Goal: Task Accomplishment & Management: Complete application form

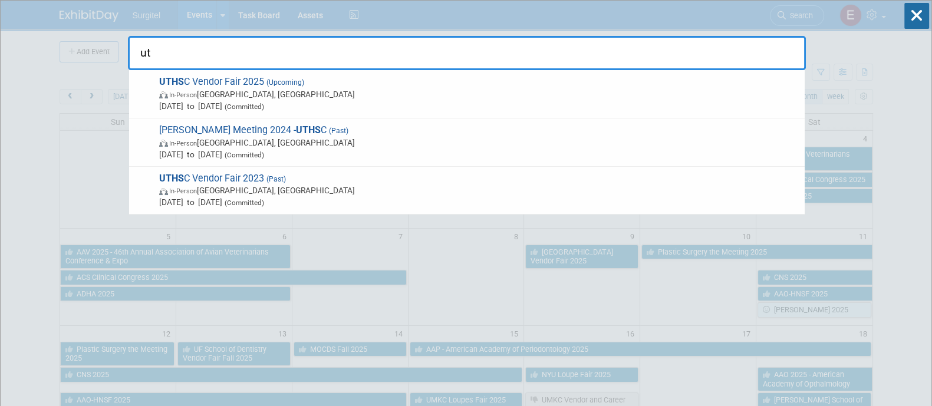
type input "u"
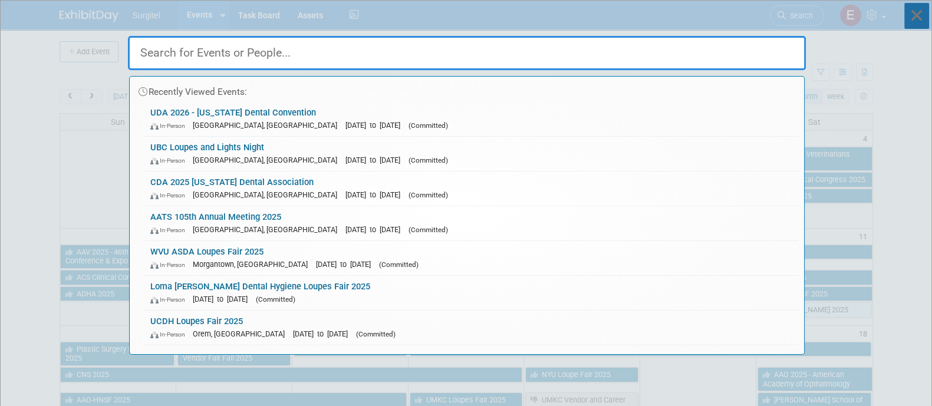
click at [915, 13] on icon at bounding box center [916, 16] width 25 height 26
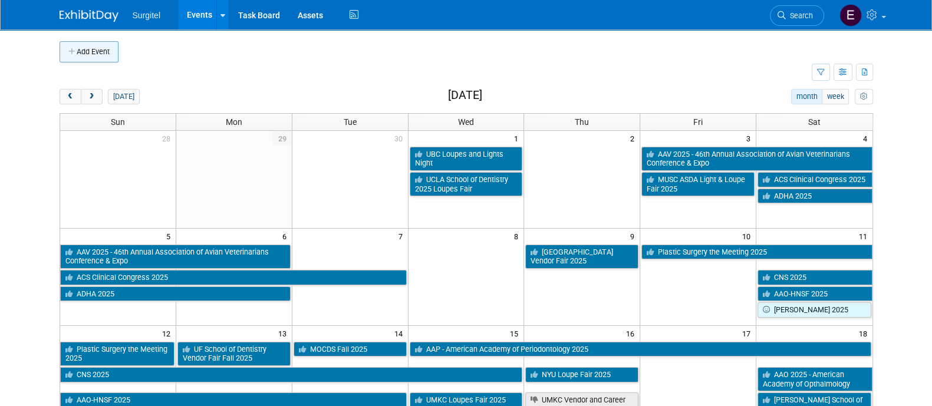
click at [68, 54] on icon "button" at bounding box center [72, 52] width 8 height 8
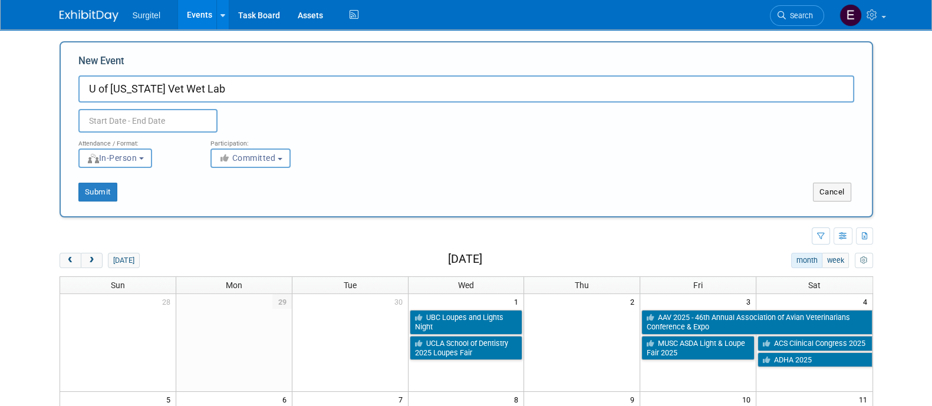
type input "U of [US_STATE] Vet Wet Lab"
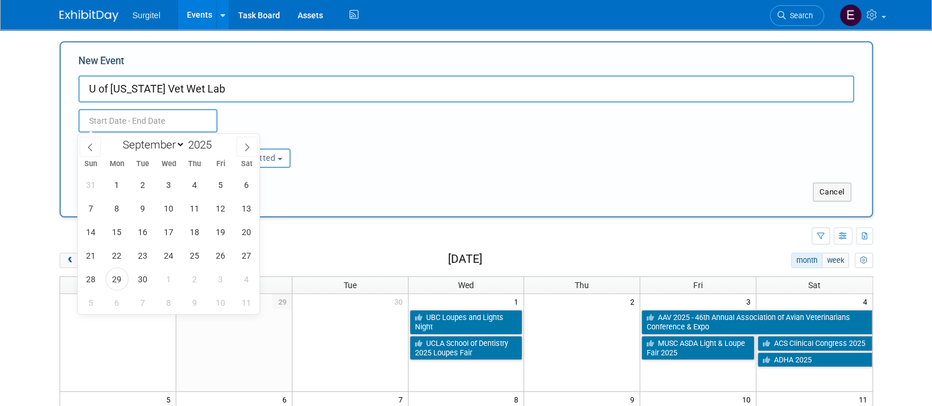
click at [150, 119] on input "text" at bounding box center [147, 121] width 139 height 24
click at [166, 138] on select "January February March April May June July August September October November De…" at bounding box center [151, 144] width 68 height 15
select select "9"
click at [117, 137] on select "January February March April May June July August September October November De…" at bounding box center [151, 144] width 68 height 15
click at [138, 223] on span "14" at bounding box center [142, 231] width 23 height 23
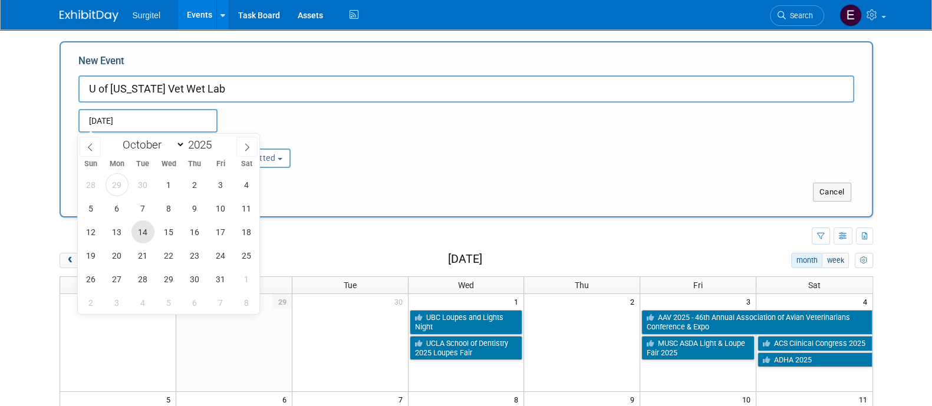
type input "Oct 14, 2025 to Oct 14, 2025"
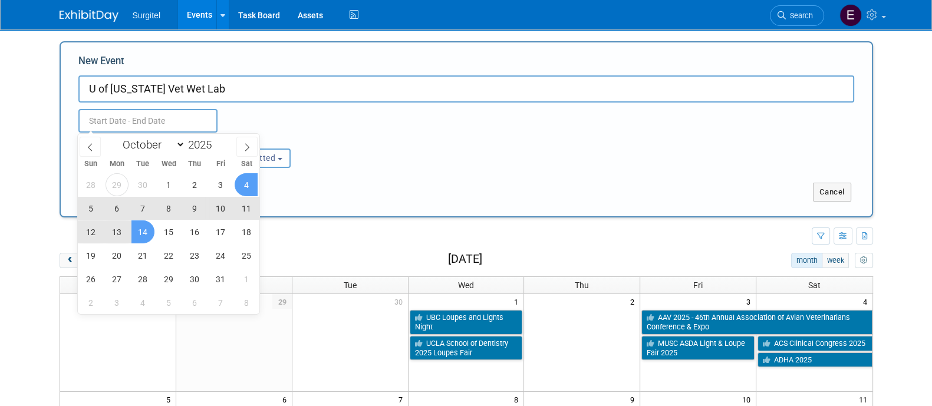
type input "Oct 14, 2025 to Oct 14, 2025"
click at [315, 164] on div "<i class="fas fa-thumbs-up" style="color: #a5a5a5; padding-right: 2px; min-widt…" at bounding box center [267, 158] width 114 height 19
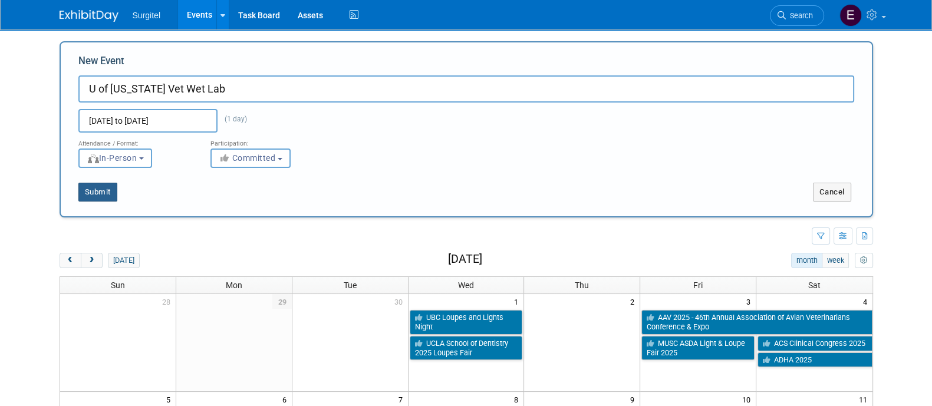
click at [112, 187] on button "Submit" at bounding box center [97, 192] width 39 height 19
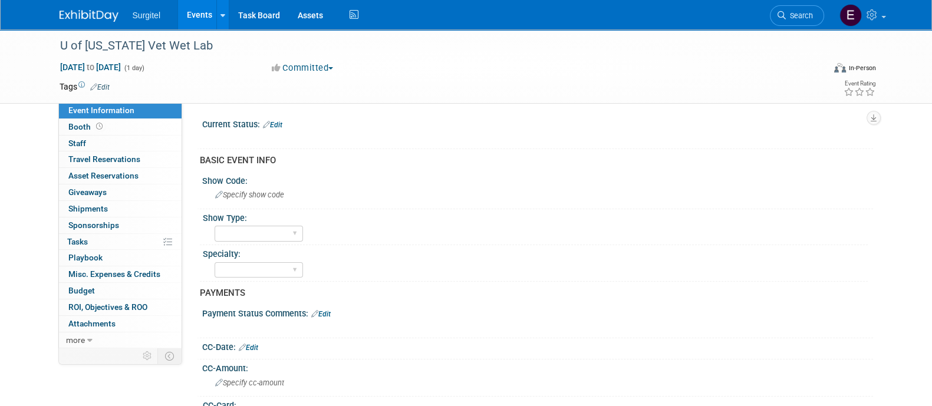
click at [104, 85] on link "Edit" at bounding box center [99, 87] width 19 height 8
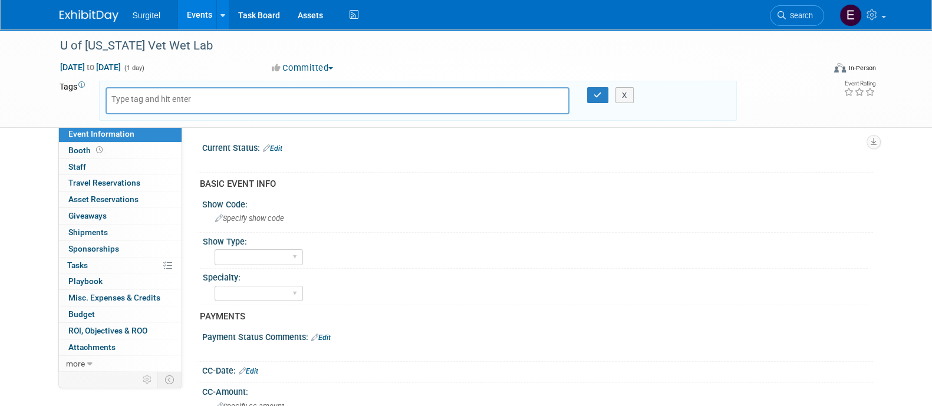
click at [104, 85] on div "X" at bounding box center [418, 101] width 638 height 40
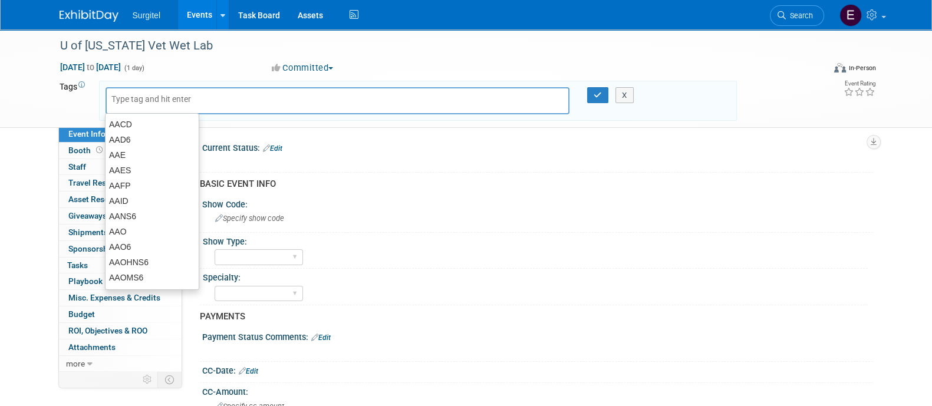
click at [124, 95] on input "text" at bounding box center [158, 99] width 94 height 12
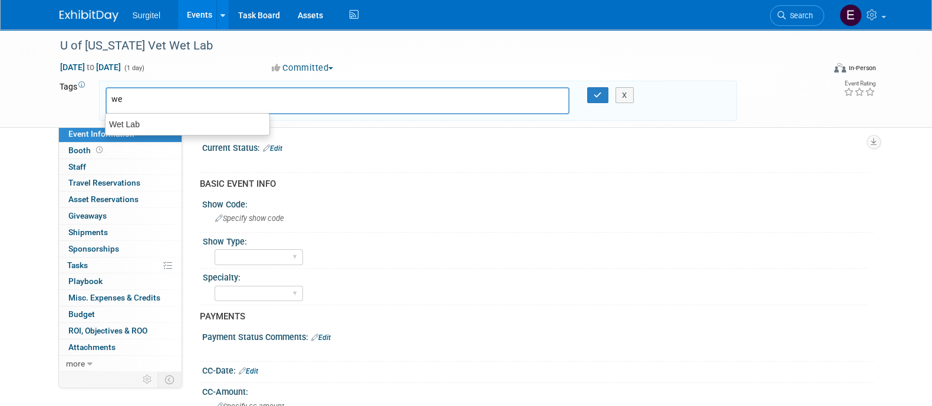
type input "wet"
click at [144, 119] on div "Wet Lab" at bounding box center [187, 124] width 165 height 17
type input "Wet Lab"
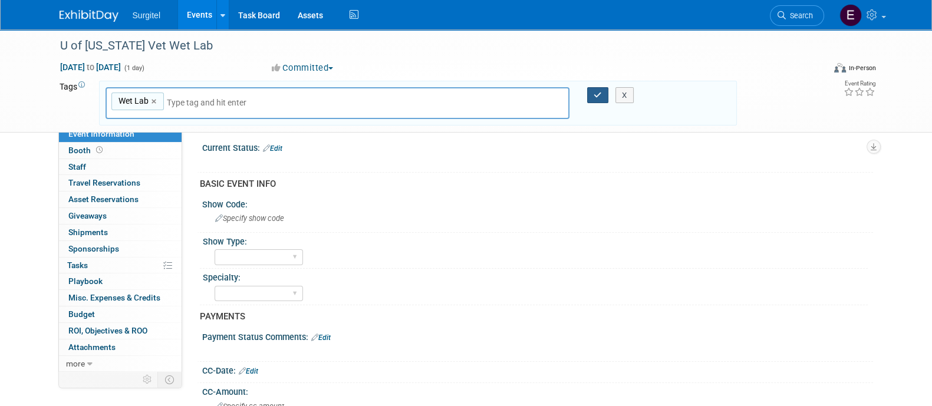
click at [595, 99] on button "button" at bounding box center [597, 95] width 21 height 17
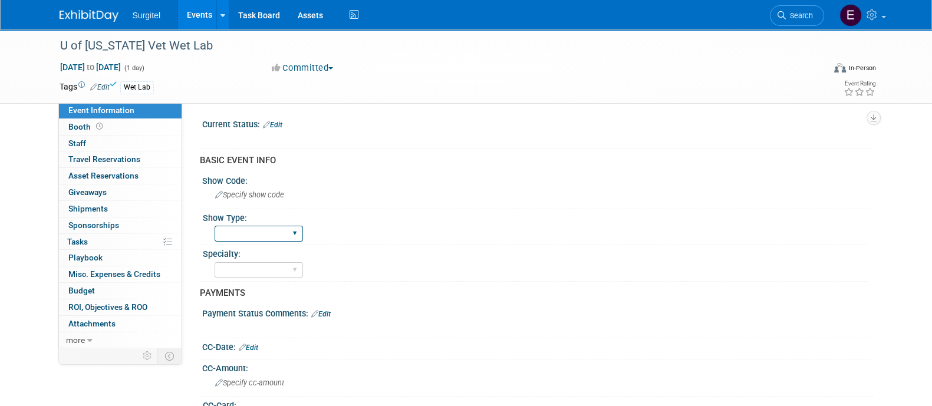
click at [265, 231] on select "School Show Trade Show Wet Lab CE Course Lunch and Learn" at bounding box center [259, 234] width 88 height 16
select select "Wet Lab"
click at [215, 226] on select "School Show Trade Show Wet Lab CE Course Lunch and Learn" at bounding box center [259, 234] width 88 height 16
click at [243, 268] on select "Dental Hygiene Medical Veterinarian Other" at bounding box center [259, 270] width 88 height 16
select select "Veterinarian"
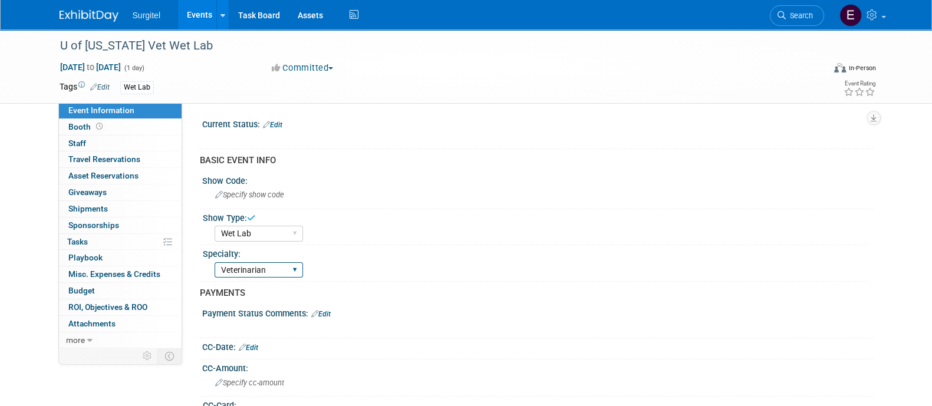
click at [215, 262] on select "Dental Hygiene Medical Veterinarian Other" at bounding box center [259, 270] width 88 height 16
click at [276, 122] on link "Edit" at bounding box center [272, 125] width 19 height 8
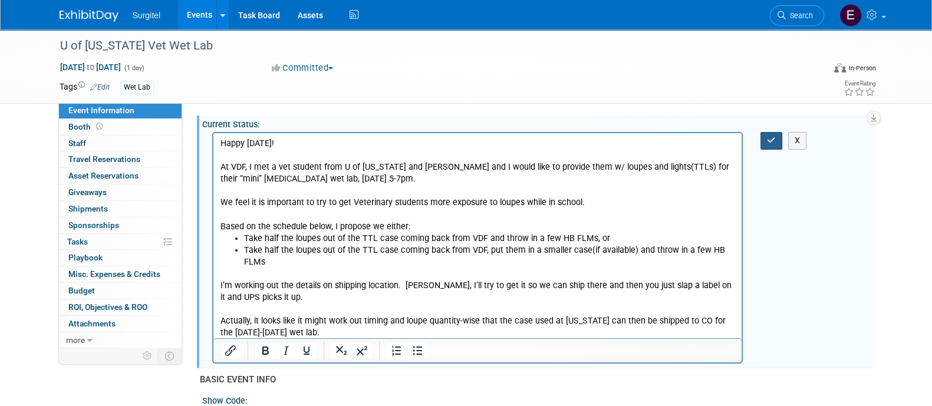
click at [767, 140] on icon "button" at bounding box center [771, 140] width 9 height 8
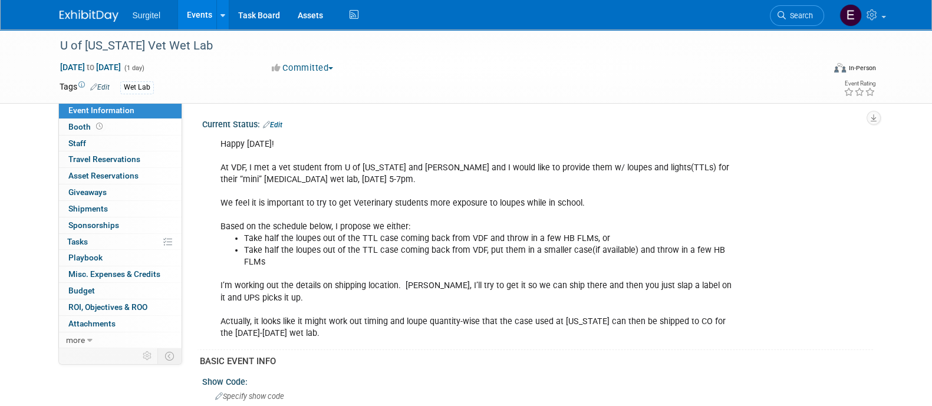
click at [203, 10] on link "Events" at bounding box center [199, 14] width 43 height 29
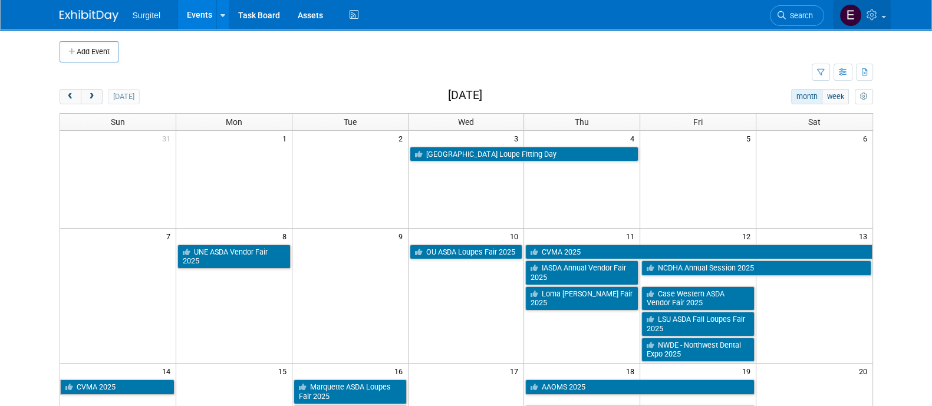
click at [876, 12] on icon at bounding box center [873, 14] width 14 height 11
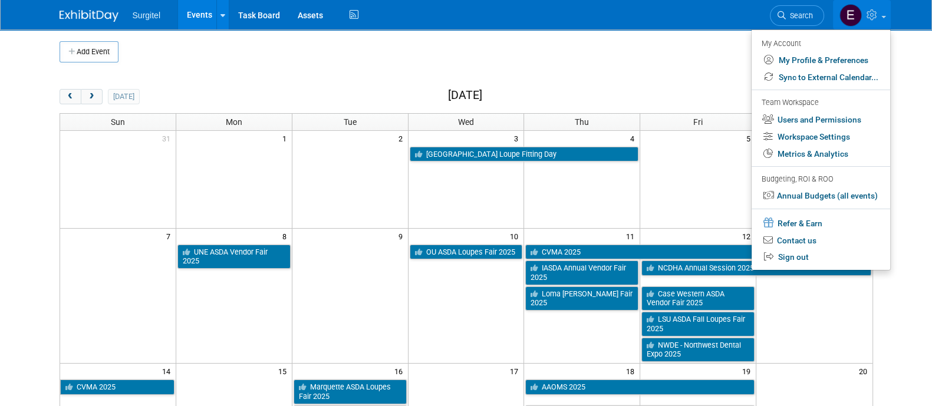
click at [681, 78] on td at bounding box center [436, 72] width 752 height 21
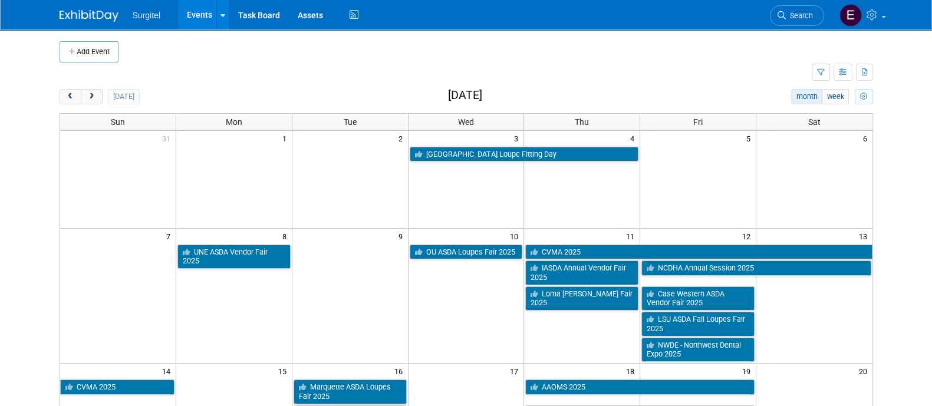
click at [862, 101] on button "myCustomButton" at bounding box center [863, 96] width 18 height 15
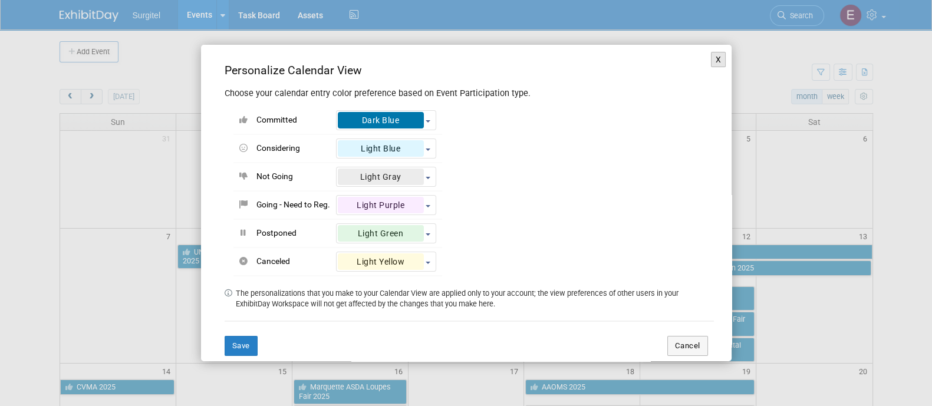
click at [711, 62] on button "X" at bounding box center [718, 59] width 15 height 15
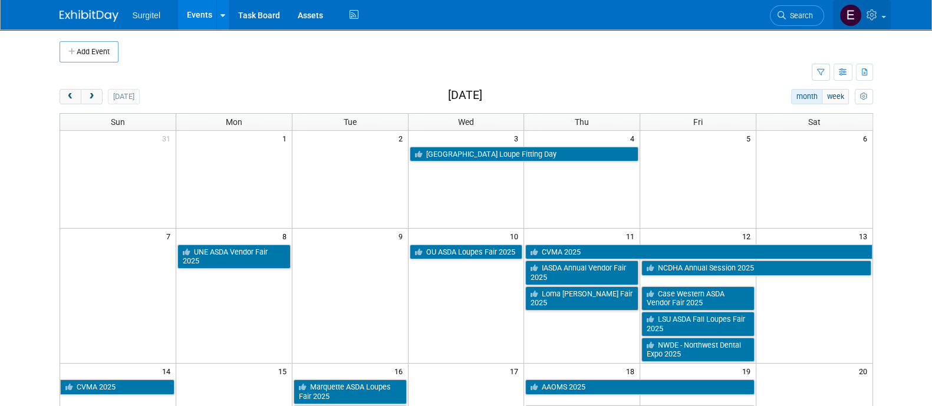
click at [869, 18] on icon at bounding box center [873, 14] width 14 height 11
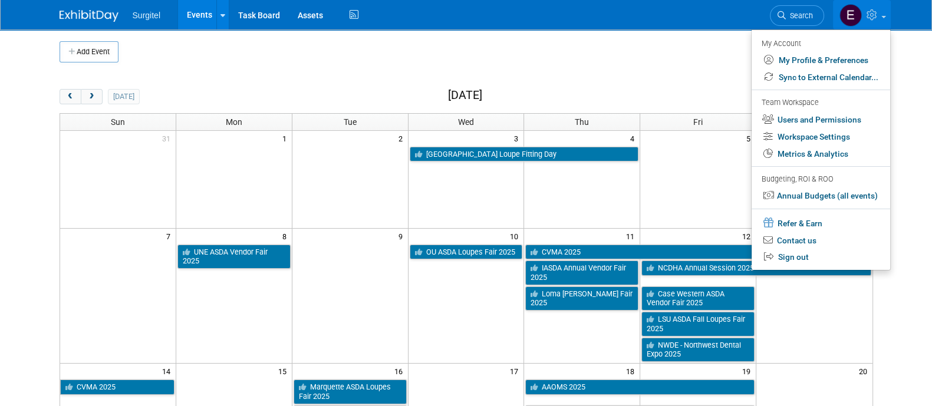
click at [707, 53] on td at bounding box center [475, 51] width 715 height 21
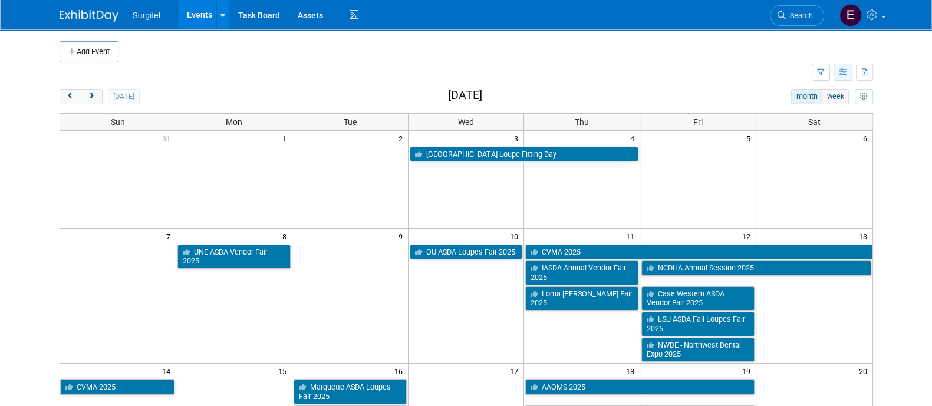
click at [839, 78] on button "button" at bounding box center [842, 72] width 19 height 17
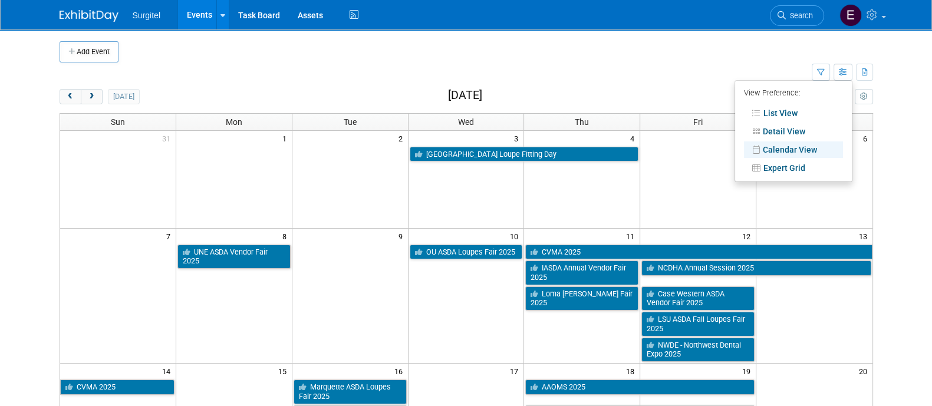
click at [787, 54] on td at bounding box center [475, 51] width 715 height 21
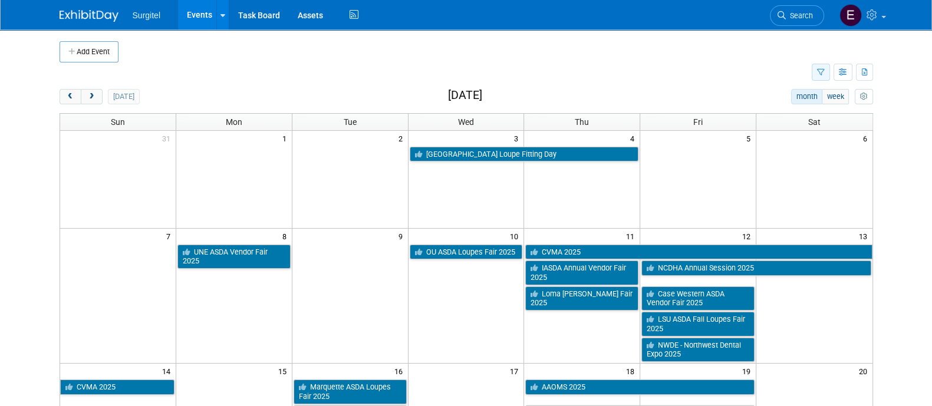
click at [816, 67] on button "button" at bounding box center [820, 72] width 18 height 17
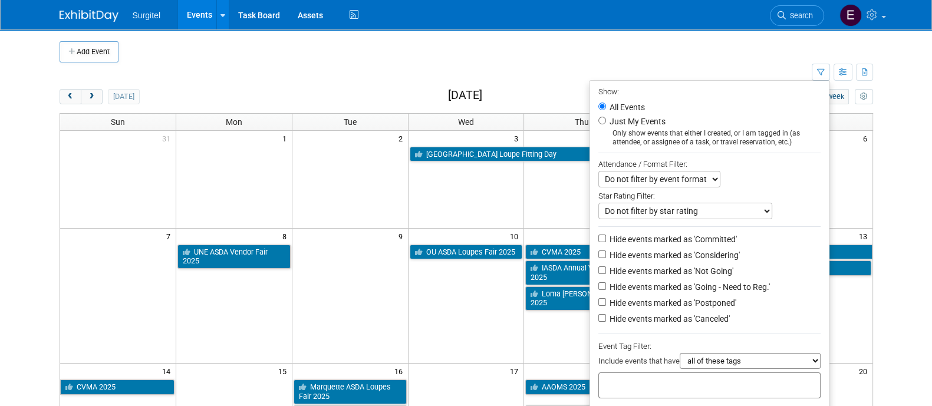
click at [768, 58] on td at bounding box center [475, 51] width 715 height 21
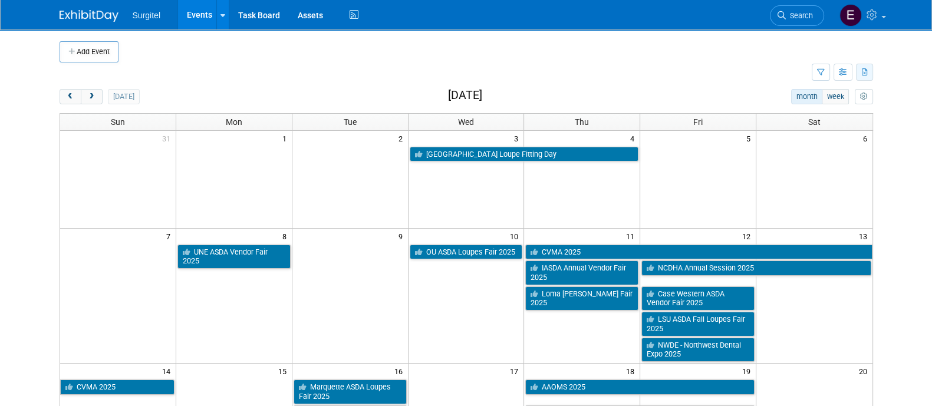
click at [865, 73] on icon "button" at bounding box center [865, 73] width 6 height 8
click at [827, 113] on span "(995 Events)" at bounding box center [826, 110] width 40 height 8
